Goal: Task Accomplishment & Management: Use online tool/utility

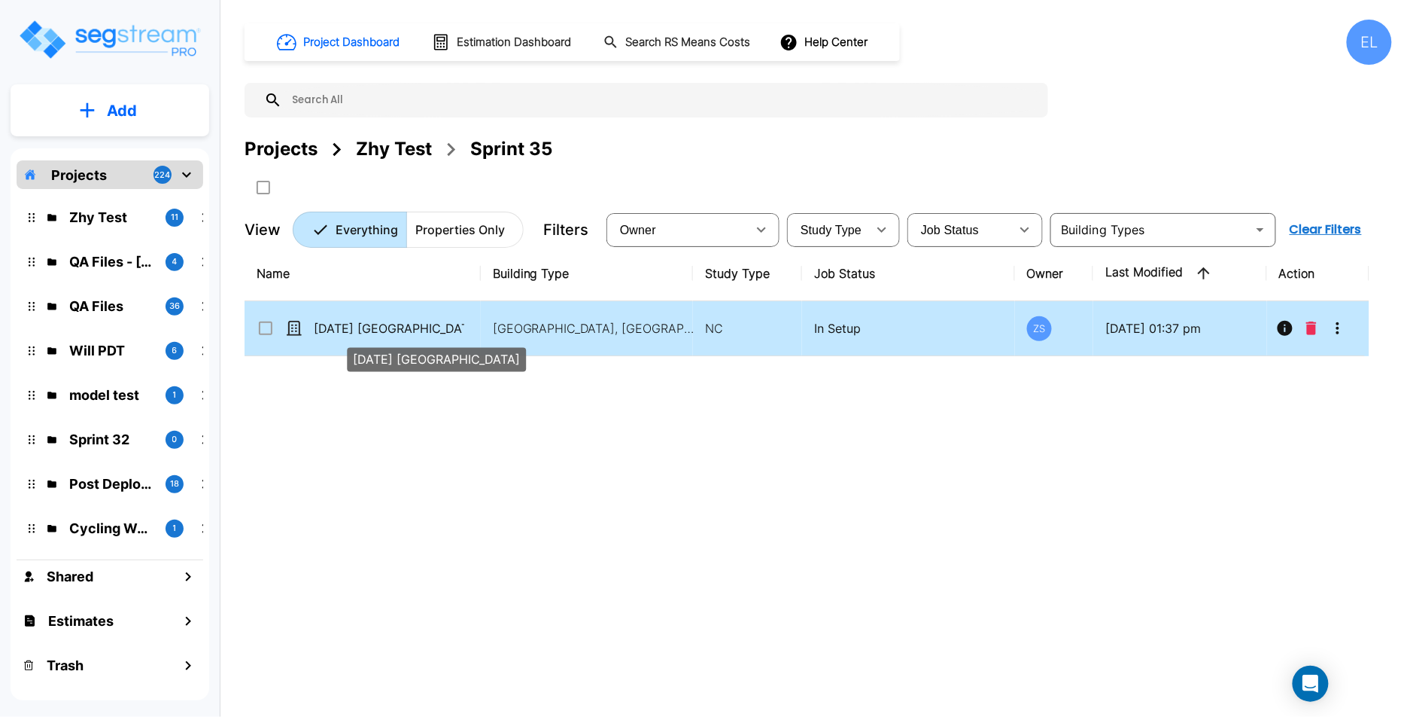
click at [391, 327] on p "19Aug25 NC" at bounding box center [389, 328] width 151 height 18
checkbox input "true"
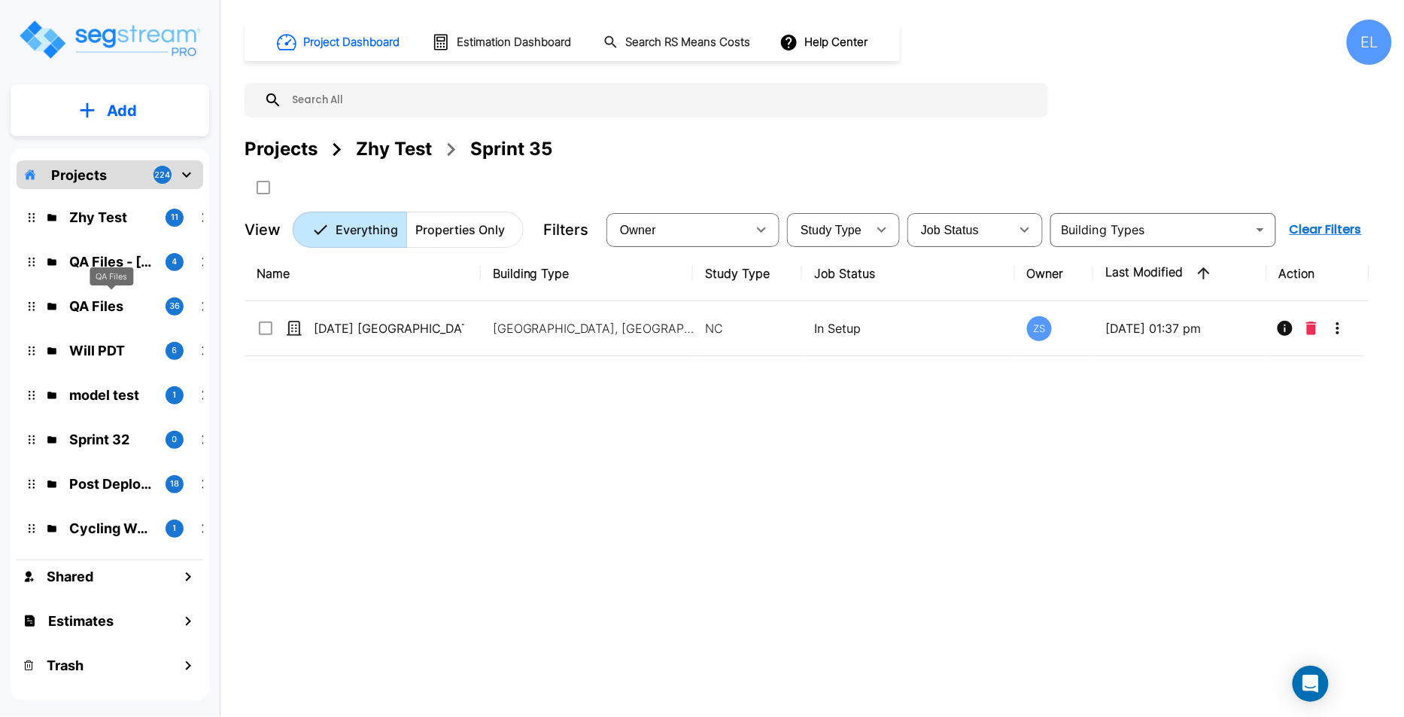
click at [101, 306] on p "QA Files" at bounding box center [111, 306] width 84 height 20
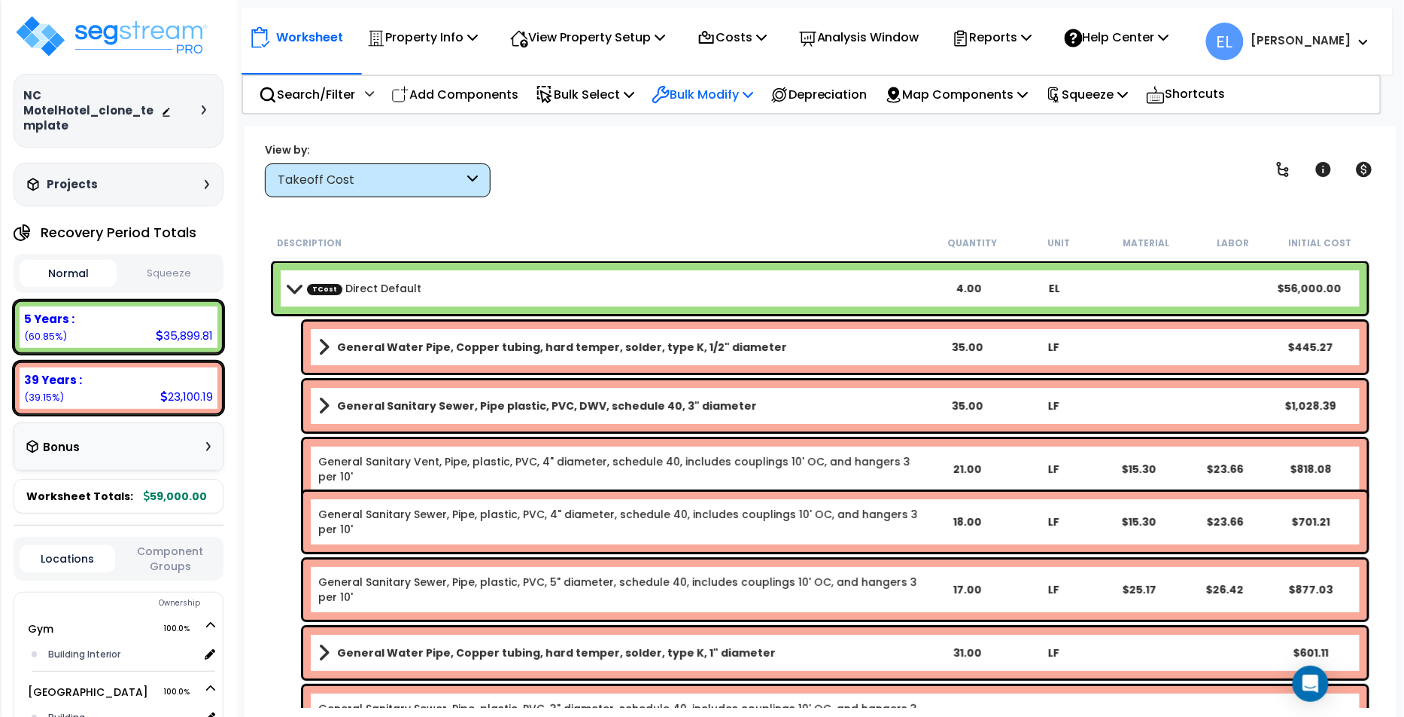
click at [710, 111] on div "Bulk Modify" at bounding box center [703, 94] width 102 height 35
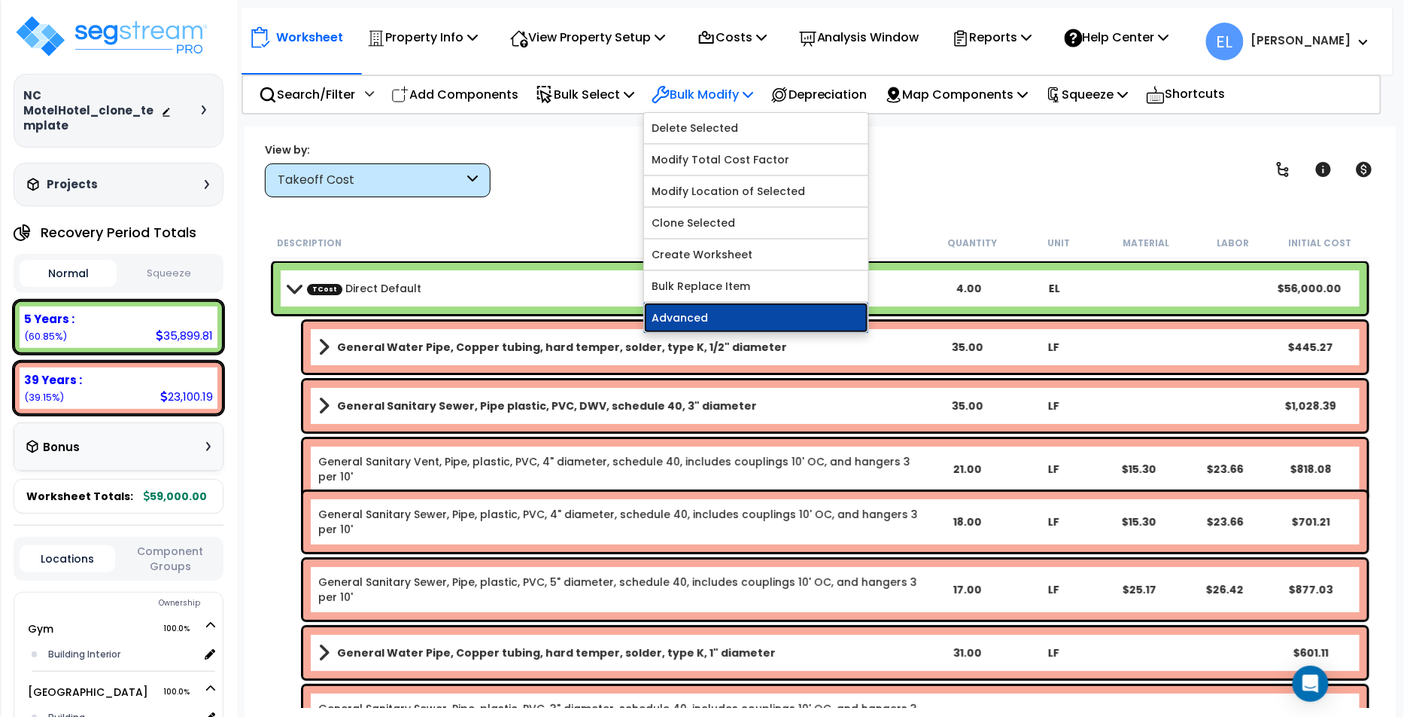
click at [698, 306] on link "Advanced" at bounding box center [756, 318] width 224 height 30
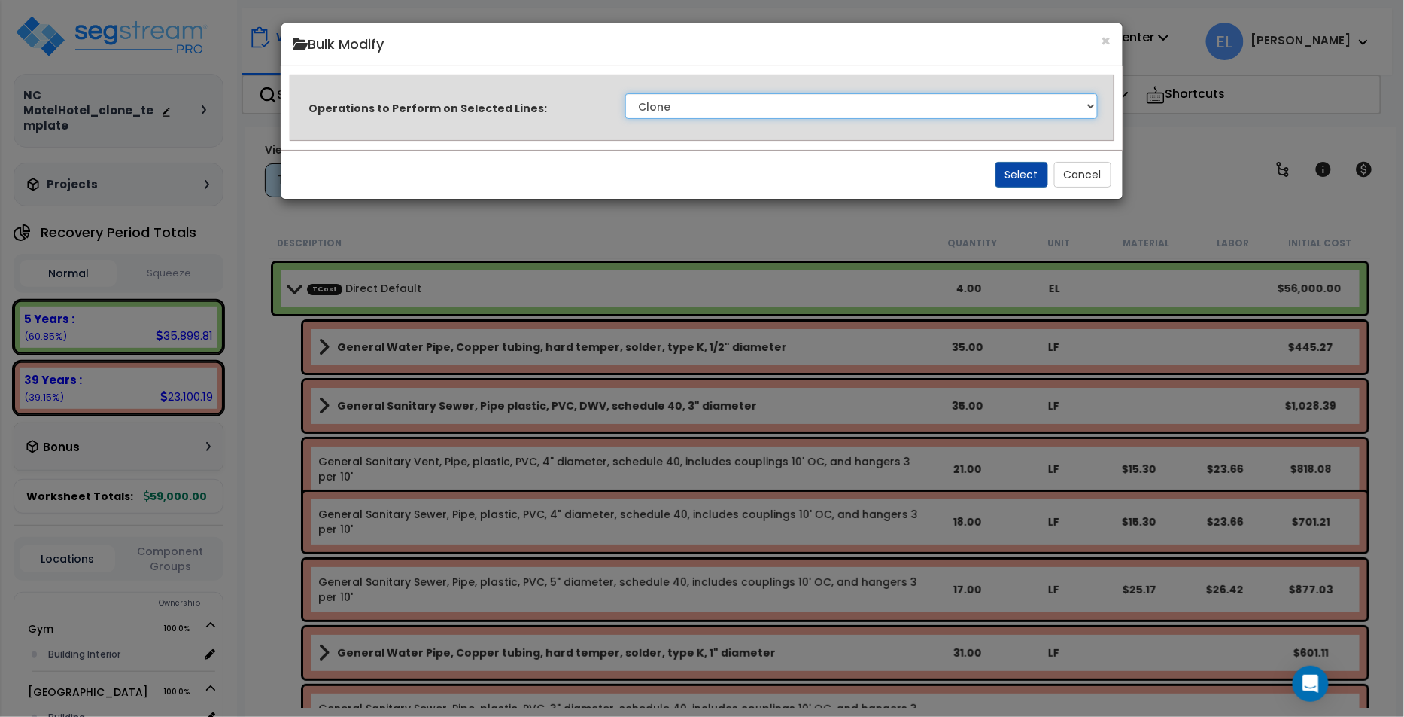
click at [757, 105] on select "Clone Delete Delete Zero Quantities Modify Component Group Modify Recovery Peri…" at bounding box center [861, 106] width 472 height 26
select select "multiplyLocation"
click at [1006, 169] on button "Select" at bounding box center [1022, 175] width 53 height 26
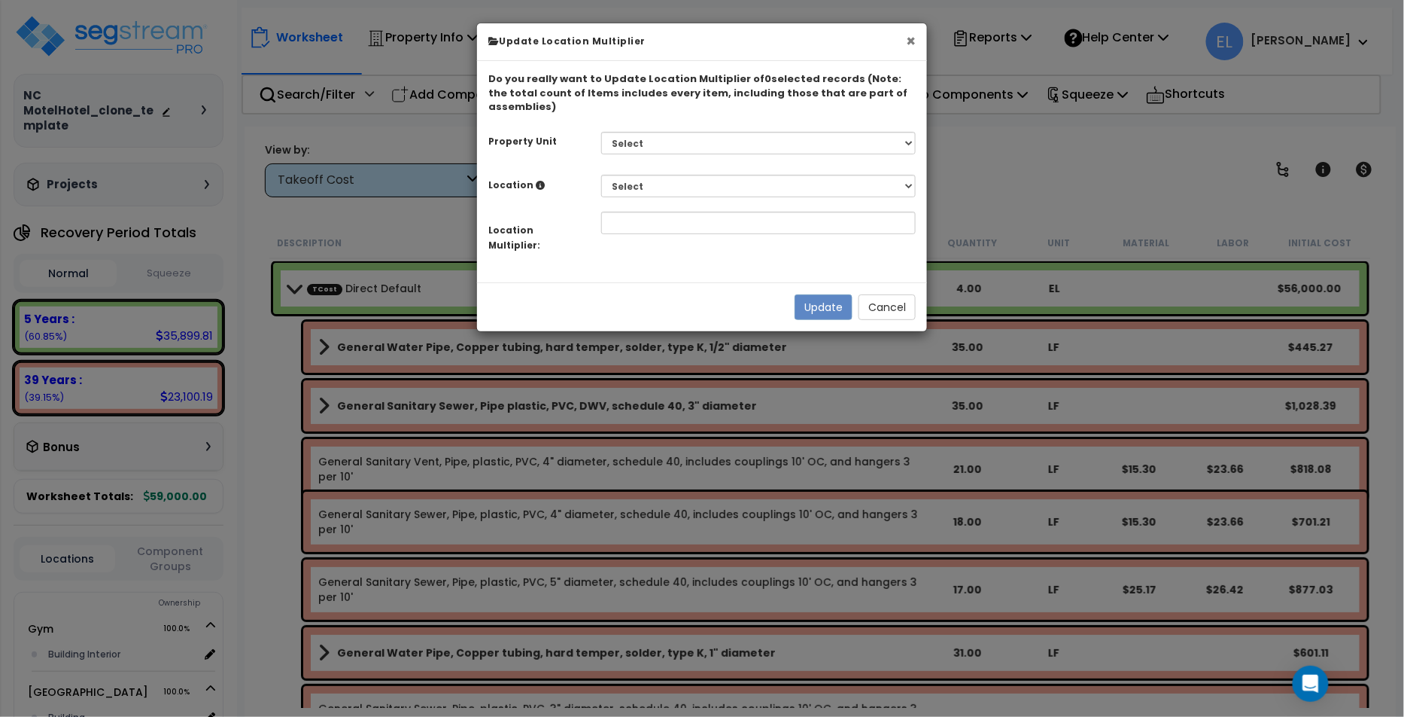
click at [914, 37] on button "×" at bounding box center [911, 41] width 10 height 16
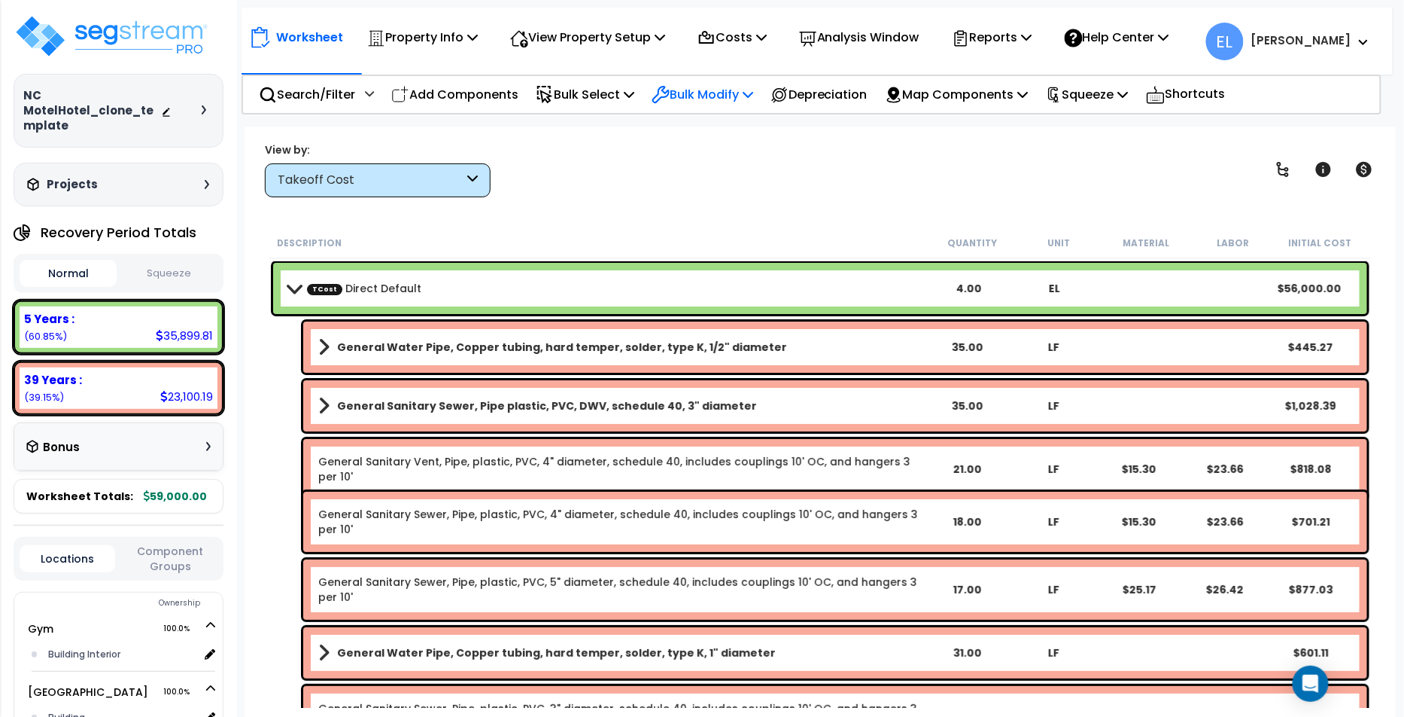
click at [753, 95] on icon at bounding box center [748, 94] width 11 height 12
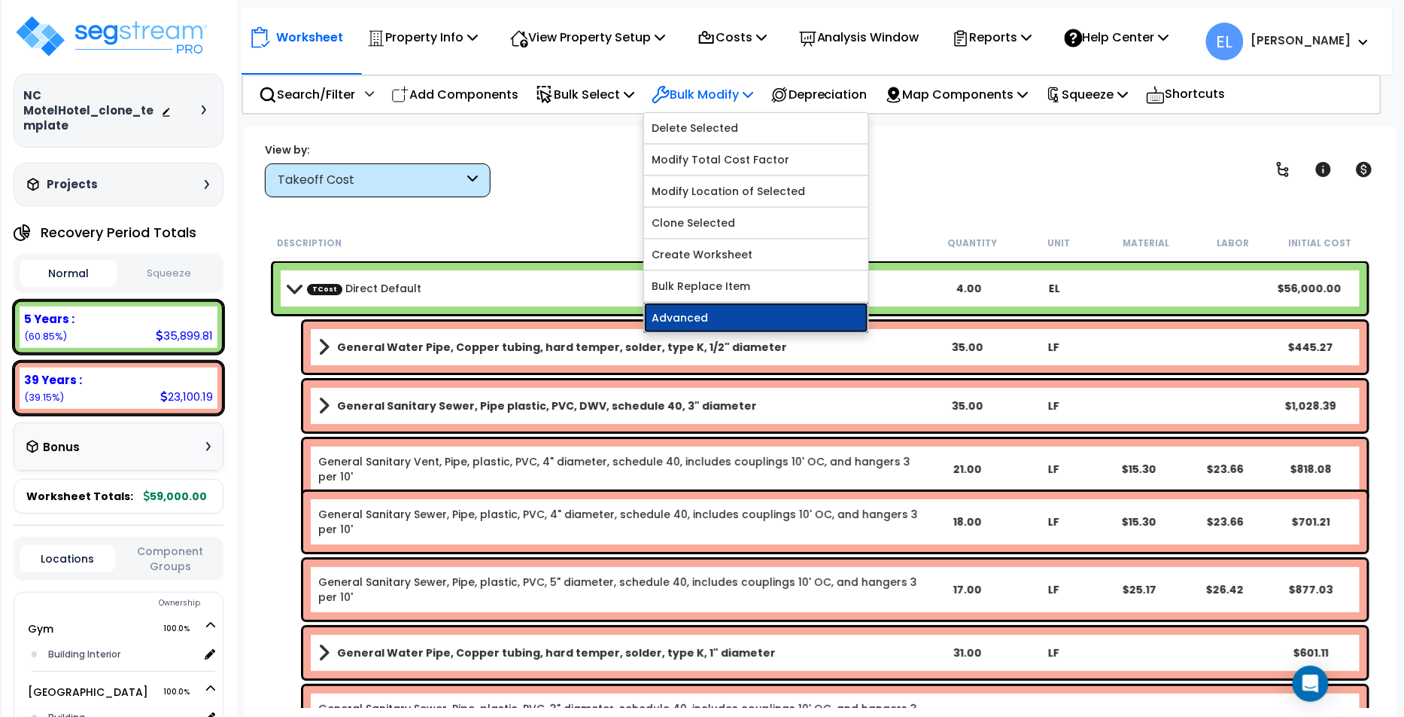
click at [738, 303] on link "Advanced" at bounding box center [756, 318] width 224 height 30
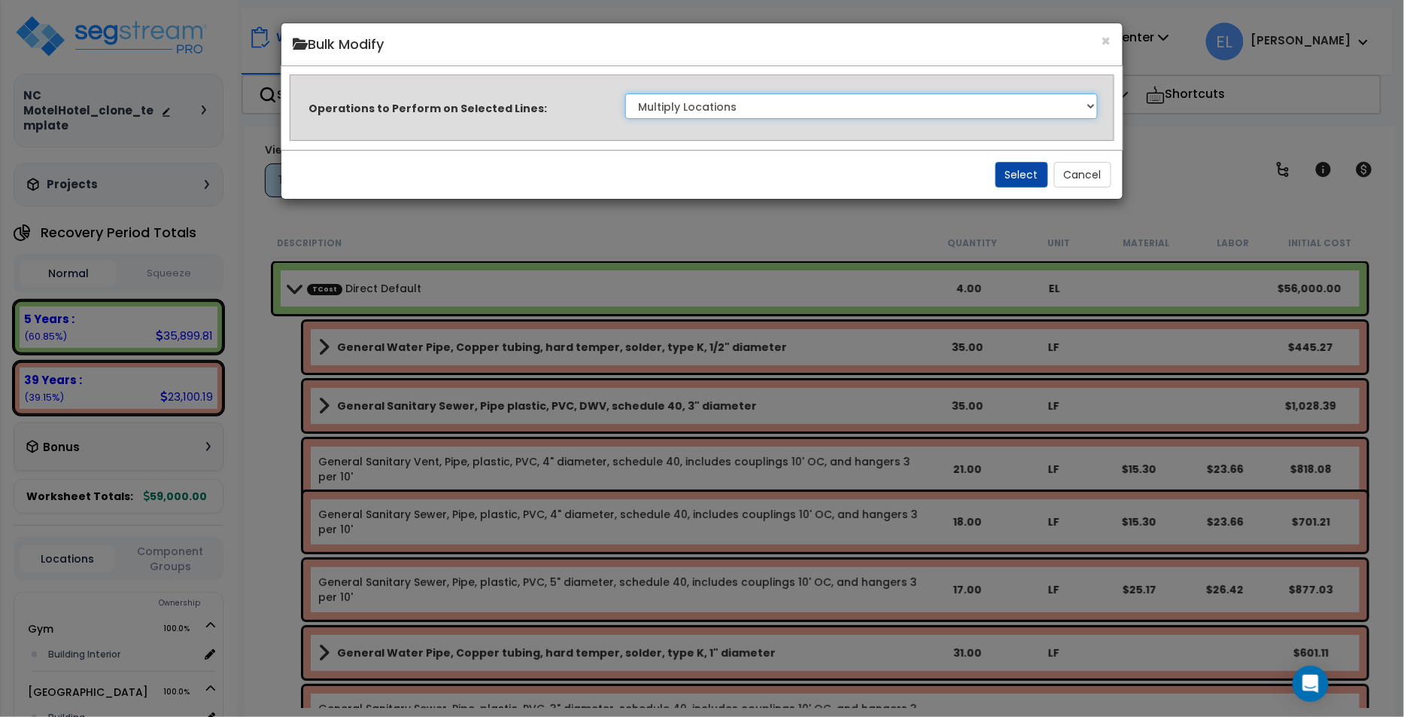
click at [857, 117] on select "Clone Delete Delete Zero Quantities Modify Component Group Modify Recovery Peri…" at bounding box center [861, 106] width 472 height 26
click at [1111, 44] on button "×" at bounding box center [1107, 41] width 10 height 16
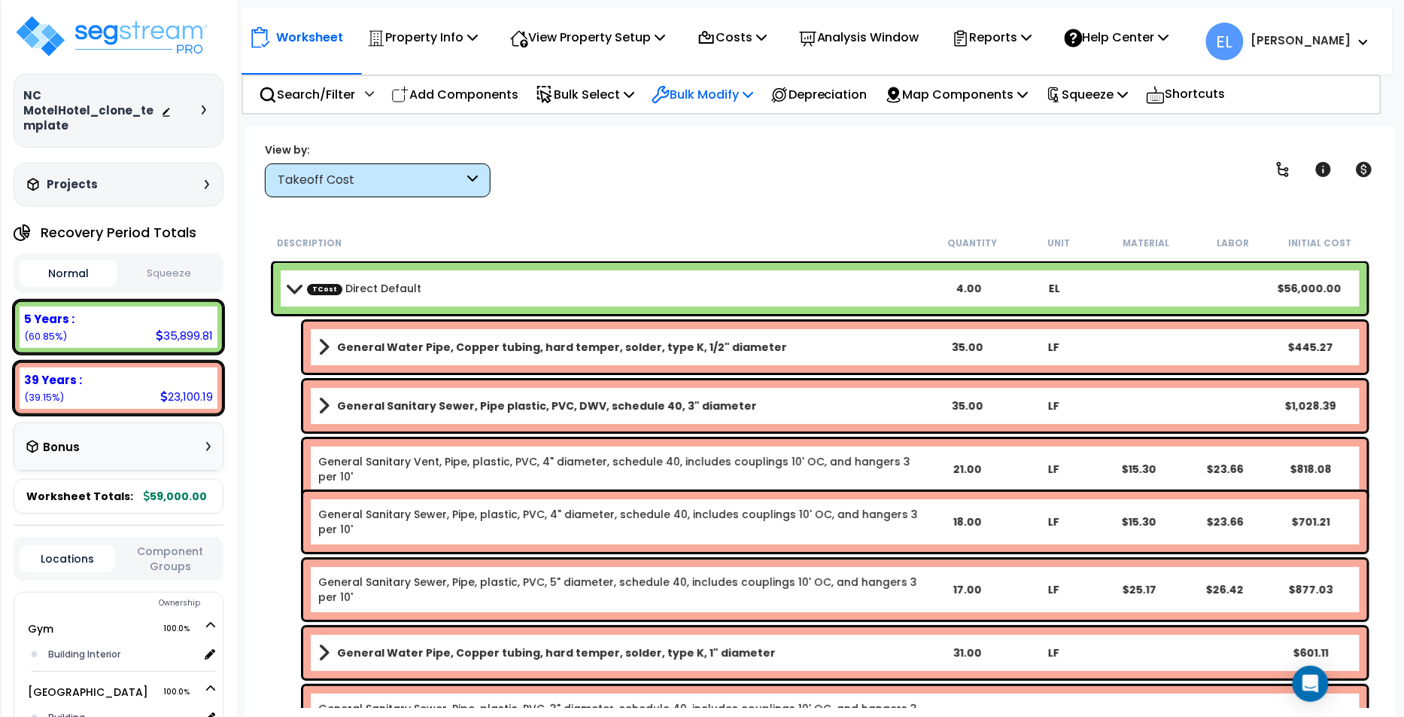
click at [747, 91] on p "Bulk Modify" at bounding box center [703, 94] width 102 height 20
click at [753, 96] on icon at bounding box center [748, 94] width 11 height 12
click at [720, 96] on p "Bulk Modify" at bounding box center [703, 94] width 102 height 20
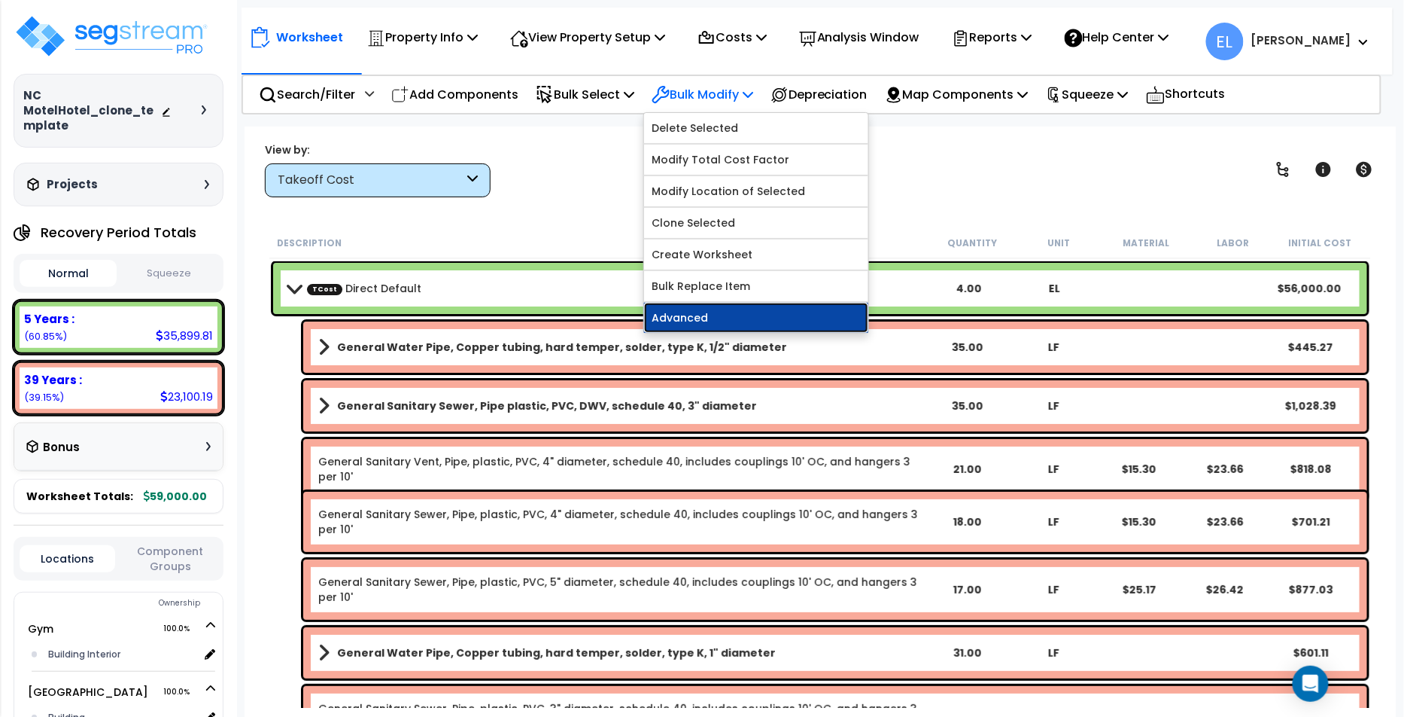
click at [714, 316] on link "Advanced" at bounding box center [756, 318] width 224 height 30
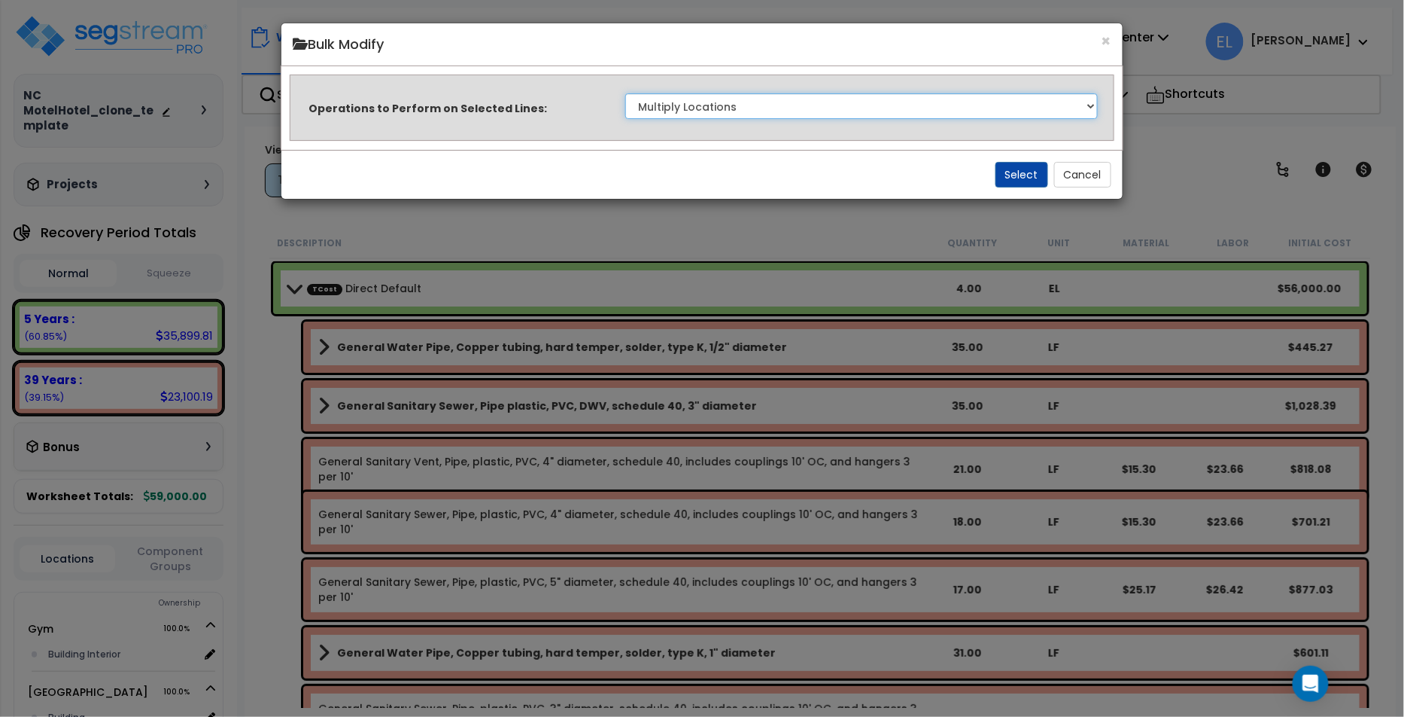
click at [925, 115] on select "Clone Delete Delete Zero Quantities Modify Component Group Modify Recovery Peri…" at bounding box center [861, 106] width 472 height 26
